Goal: Task Accomplishment & Management: Manage account settings

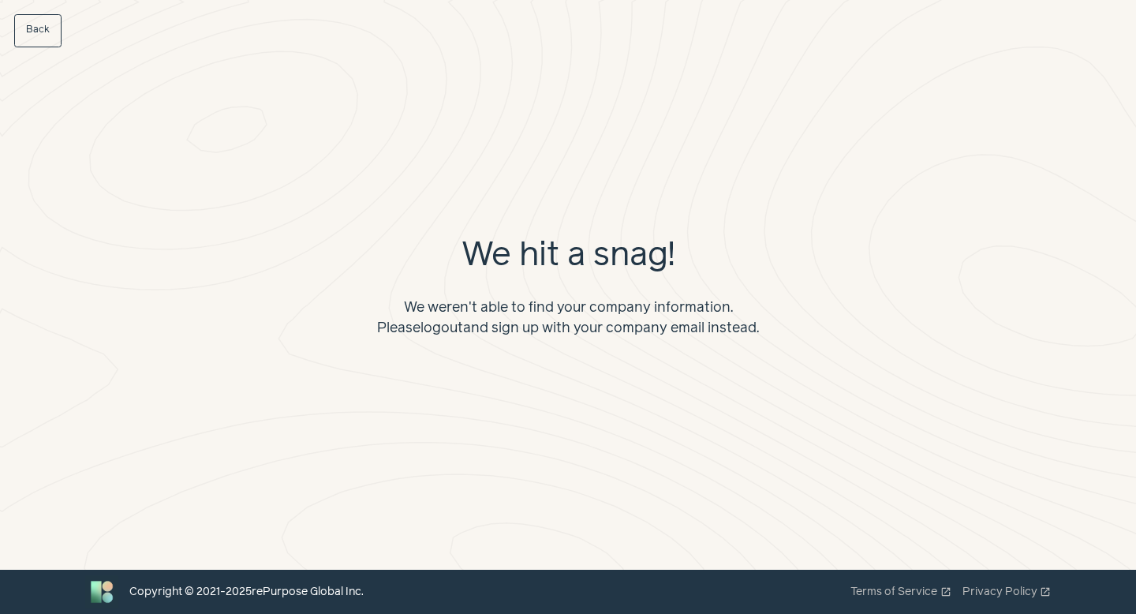
click at [444, 330] on link "logout" at bounding box center [441, 328] width 43 height 14
